Goal: Complete application form: Complete application form

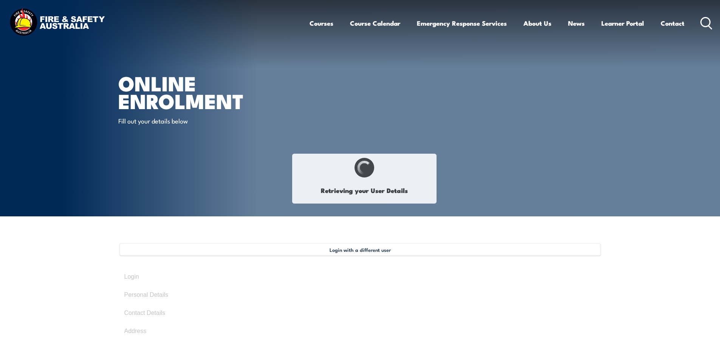
select select "Mr"
type input "[PERSON_NAME]"
type input "Stead"
type input "[DATE]"
type input "3TRXJALV3G"
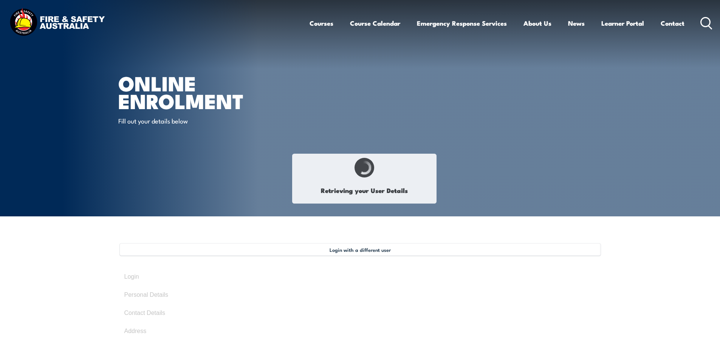
select select "M"
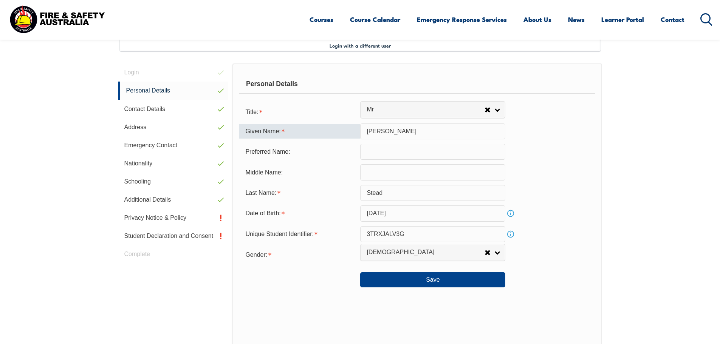
scroll to position [206, 0]
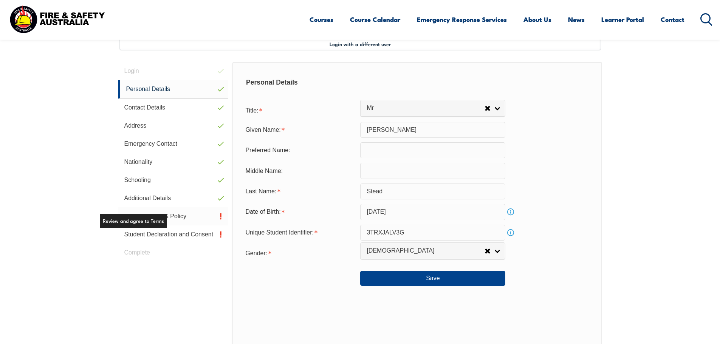
click at [182, 218] on link "Privacy Notice & Policy" at bounding box center [173, 217] width 110 height 18
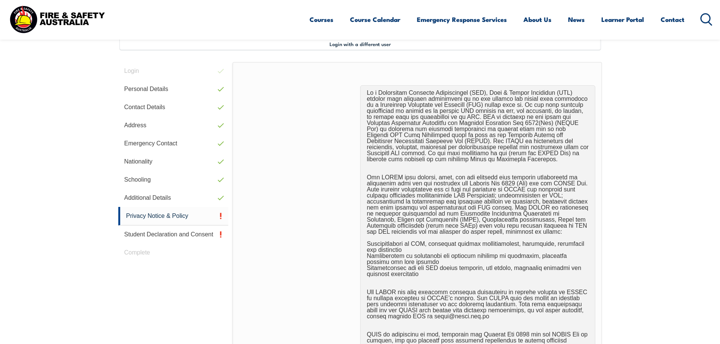
scroll to position [458, 0]
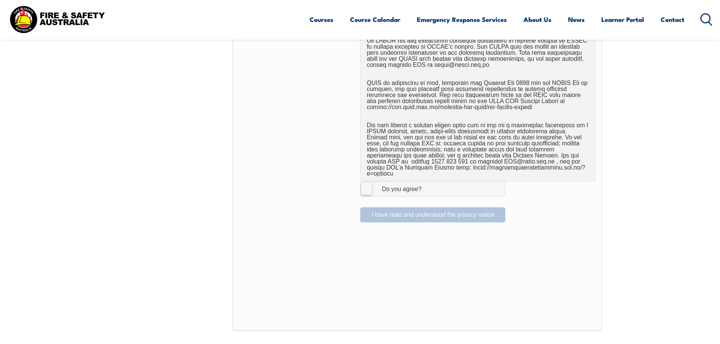
click at [365, 184] on label "I Agree Do you agree?" at bounding box center [432, 188] width 145 height 15
click at [428, 184] on input "I Agree Do you agree?" at bounding box center [434, 189] width 13 height 14
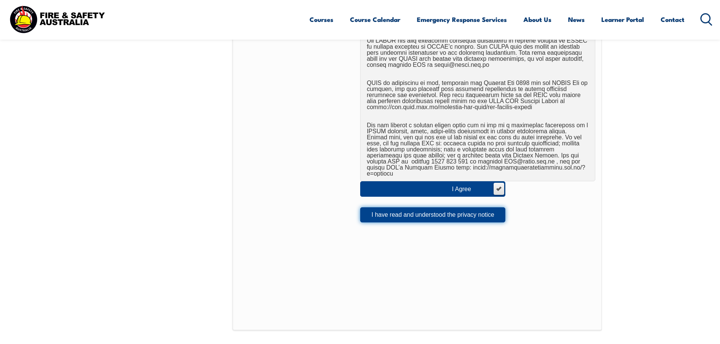
click at [423, 211] on button "I have read and understood the privacy notice" at bounding box center [432, 215] width 145 height 15
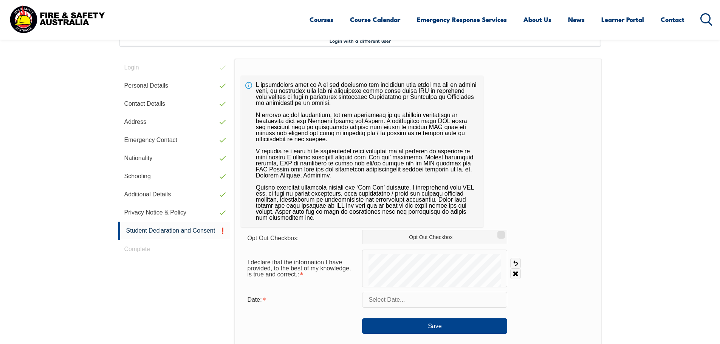
scroll to position [206, 0]
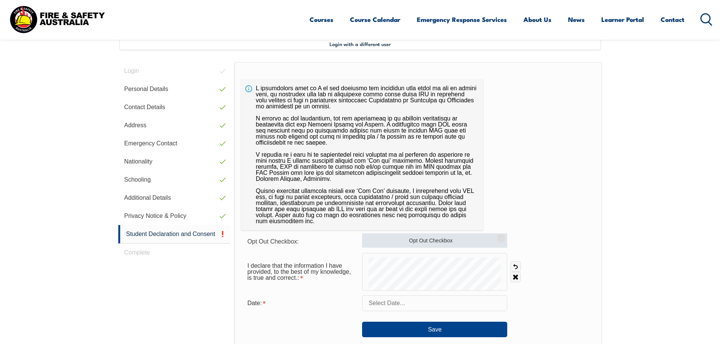
click at [499, 236] on input "Opt Out Checkbox" at bounding box center [500, 236] width 5 height 1
checkbox input "true"
click at [411, 306] on input "text" at bounding box center [434, 304] width 145 height 16
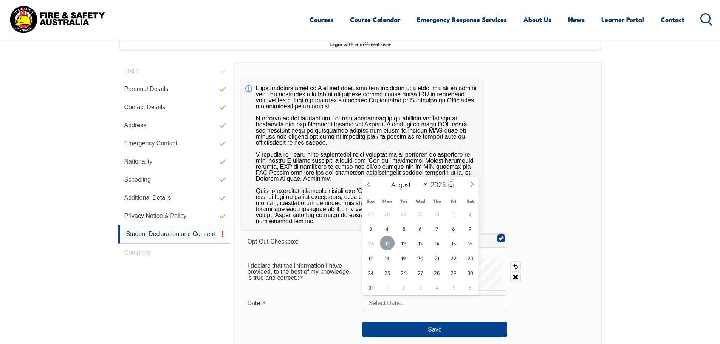
click at [388, 243] on span "11" at bounding box center [387, 243] width 15 height 15
type input "[DATE]"
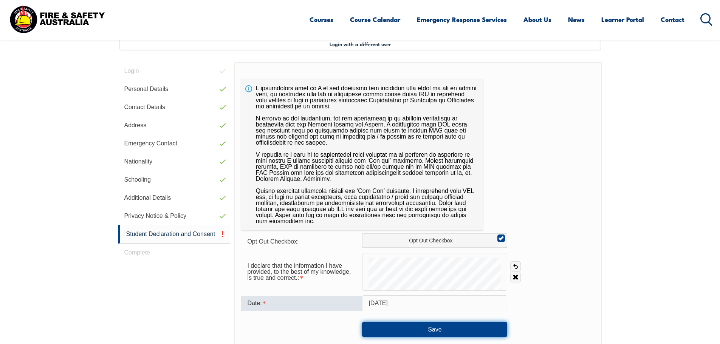
click at [457, 330] on button "Save" at bounding box center [434, 329] width 145 height 15
